Goal: Information Seeking & Learning: Learn about a topic

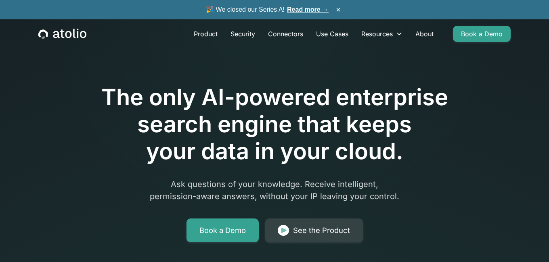
scroll to position [2, 0]
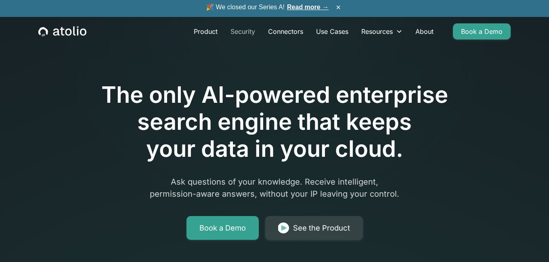
click at [244, 31] on link "Security" at bounding box center [243, 31] width 38 height 16
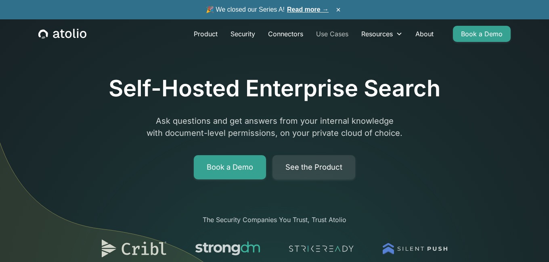
click at [332, 32] on link "Use Cases" at bounding box center [332, 34] width 45 height 16
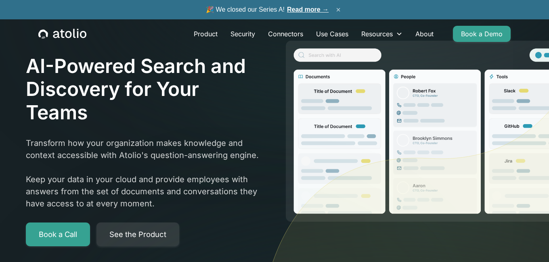
click at [339, 11] on button "×" at bounding box center [339, 9] width 10 height 9
